Goal: Task Accomplishment & Management: Manage account settings

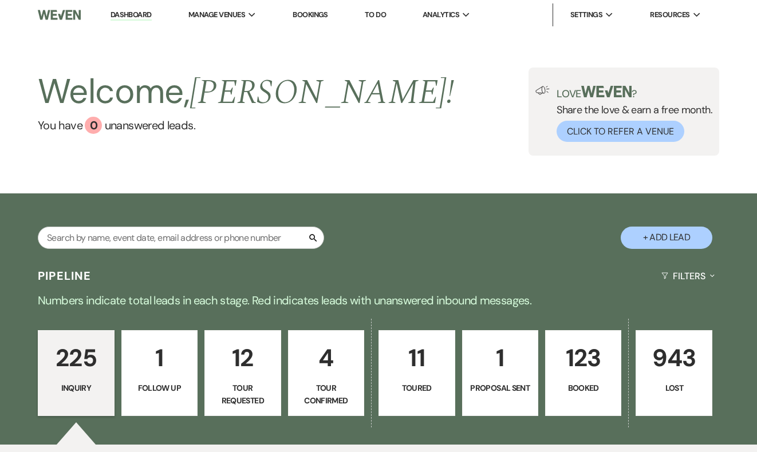
click at [312, 17] on link "Bookings" at bounding box center [310, 15] width 35 height 10
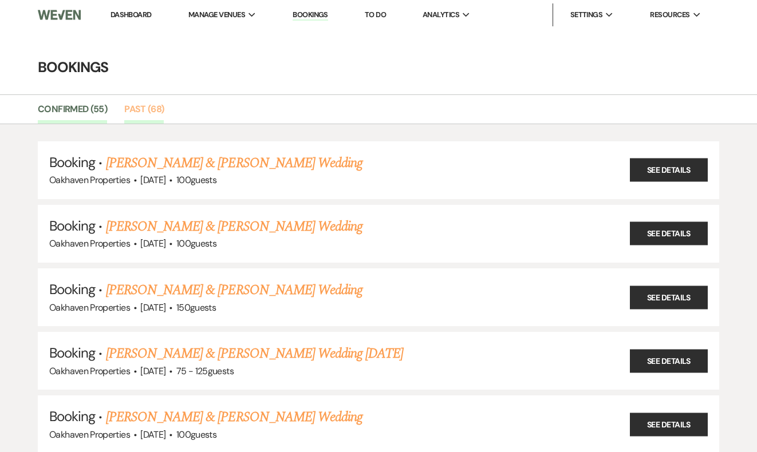
click at [151, 111] on link "Past (68)" at bounding box center [143, 113] width 39 height 22
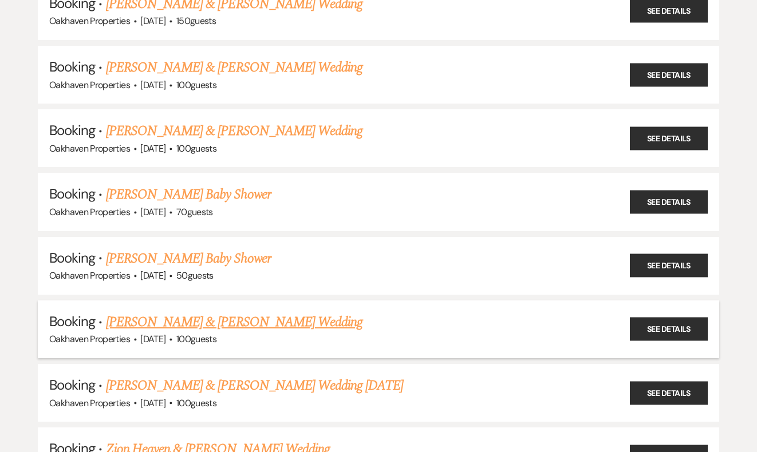
scroll to position [3280, 0]
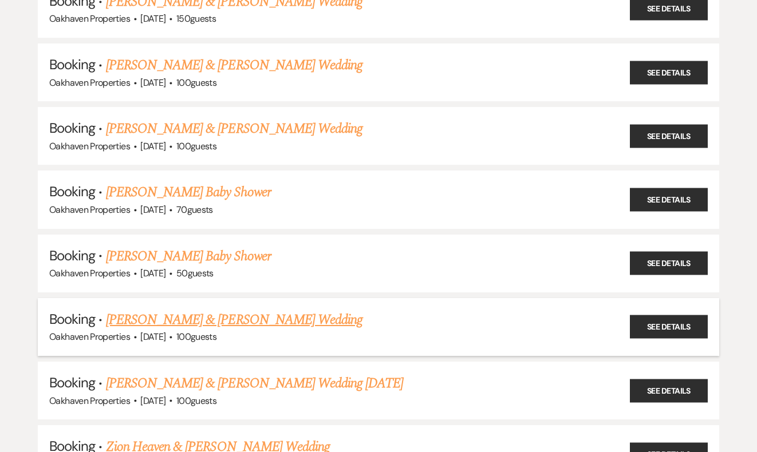
click at [210, 310] on link "[PERSON_NAME] & [PERSON_NAME] Wedding" at bounding box center [234, 320] width 256 height 21
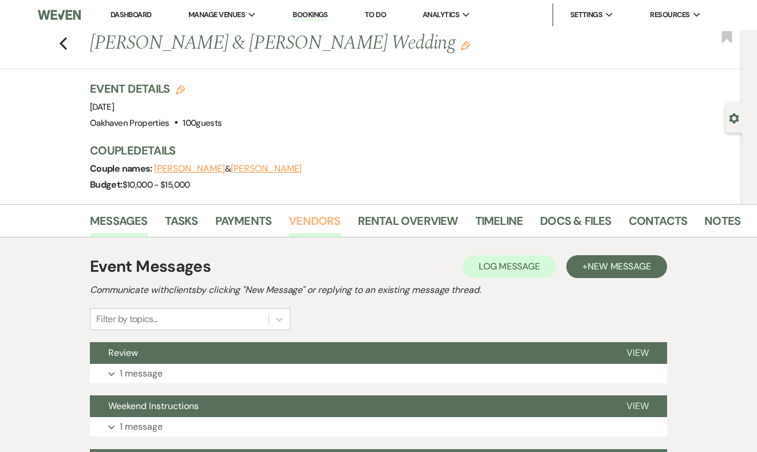
click at [314, 220] on link "Vendors" at bounding box center [315, 224] width 52 height 25
